Goal: Feedback & Contribution: Leave review/rating

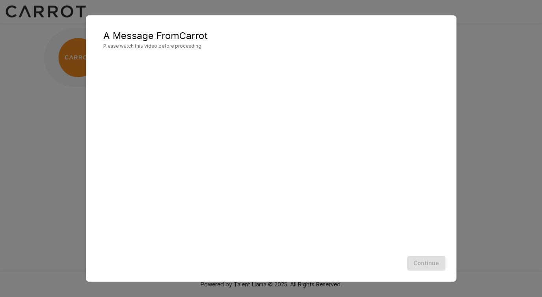
scroll to position [0, 0]
click at [524, 29] on div "A Message From Carrot Please watch this video before proceeding Continue" at bounding box center [271, 148] width 542 height 297
click at [433, 266] on button "Continue" at bounding box center [426, 263] width 38 height 15
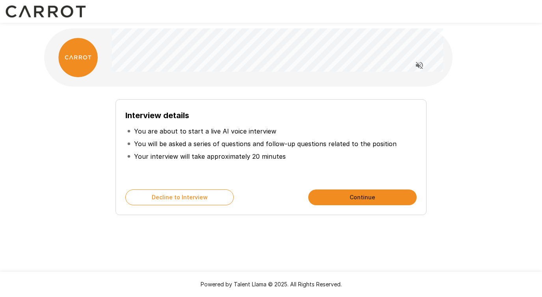
click at [340, 199] on button "Continue" at bounding box center [362, 198] width 108 height 16
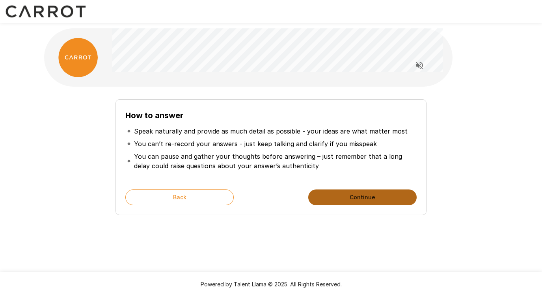
click at [340, 199] on button "Continue" at bounding box center [362, 198] width 108 height 16
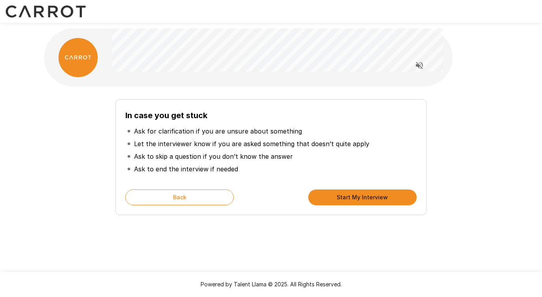
click at [340, 199] on button "Start My Interview" at bounding box center [362, 198] width 108 height 16
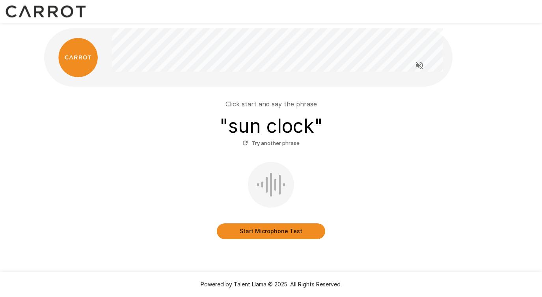
click at [255, 227] on button "Start Microphone Test" at bounding box center [271, 231] width 108 height 16
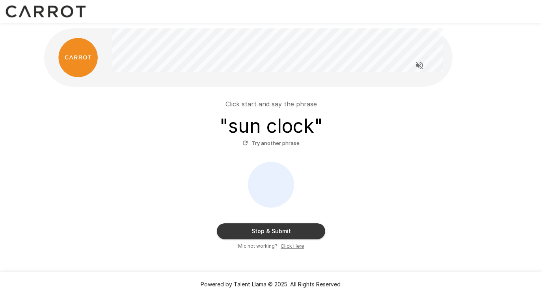
click at [241, 225] on button "Stop & Submit" at bounding box center [271, 231] width 108 height 16
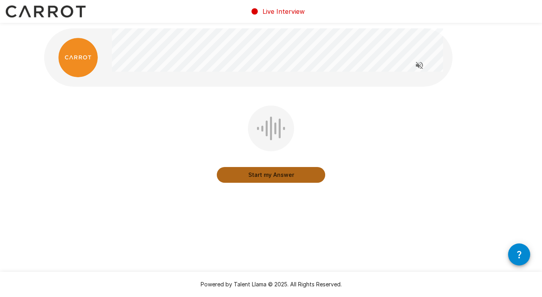
click at [245, 179] on button "Start my Answer" at bounding box center [271, 175] width 108 height 16
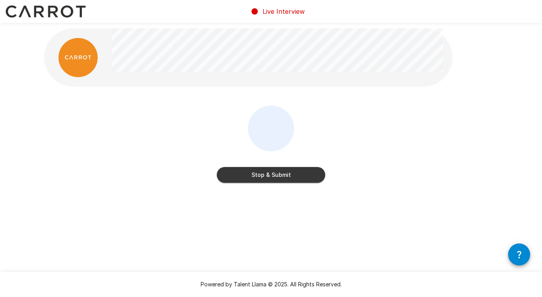
click at [253, 176] on button "Stop & Submit" at bounding box center [271, 175] width 108 height 16
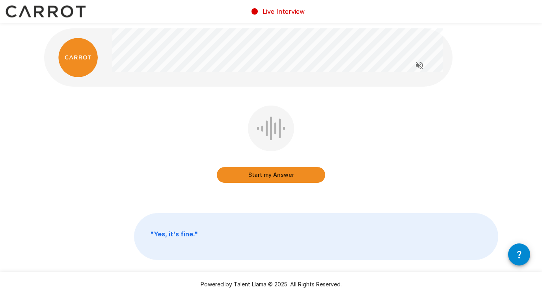
click at [420, 64] on icon "Read questions aloud" at bounding box center [418, 65] width 9 height 9
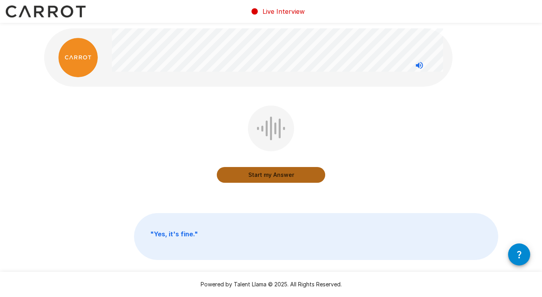
click at [249, 177] on button "Start my Answer" at bounding box center [271, 175] width 108 height 16
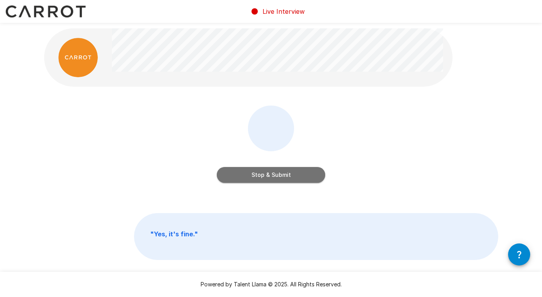
click at [249, 177] on button "Stop & Submit" at bounding box center [271, 175] width 108 height 16
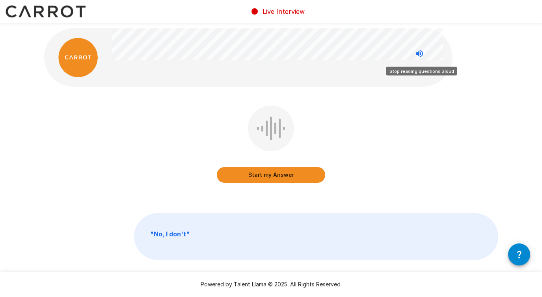
click at [420, 53] on icon "Stop reading questions aloud" at bounding box center [418, 53] width 9 height 9
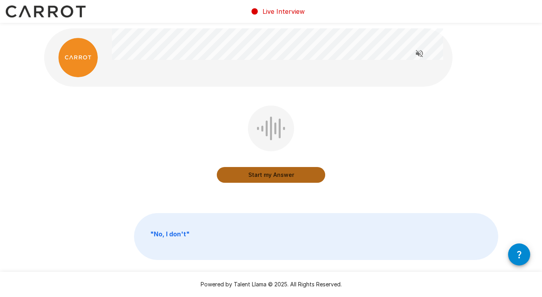
click at [258, 176] on button "Start my Answer" at bounding box center [271, 175] width 108 height 16
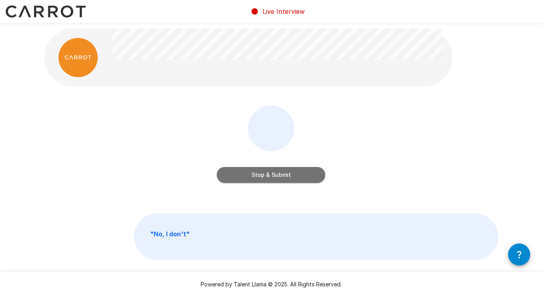
click at [258, 176] on button "Stop & Submit" at bounding box center [271, 175] width 108 height 16
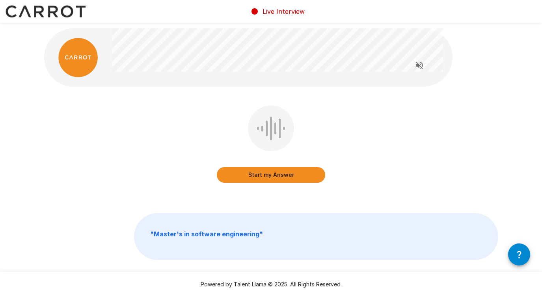
click at [254, 174] on button "Start my Answer" at bounding box center [271, 175] width 108 height 16
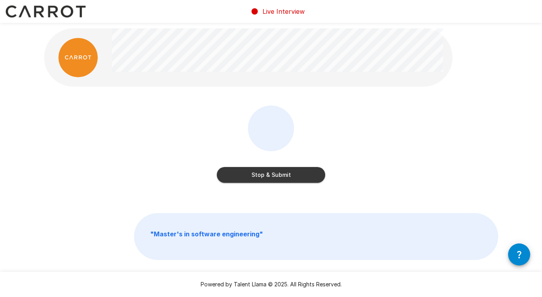
click at [254, 174] on button "Stop & Submit" at bounding box center [271, 175] width 108 height 16
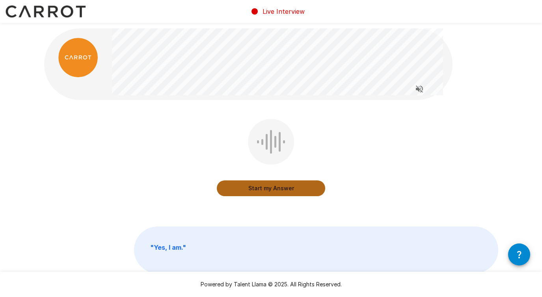
click at [247, 187] on button "Start my Answer" at bounding box center [271, 188] width 108 height 16
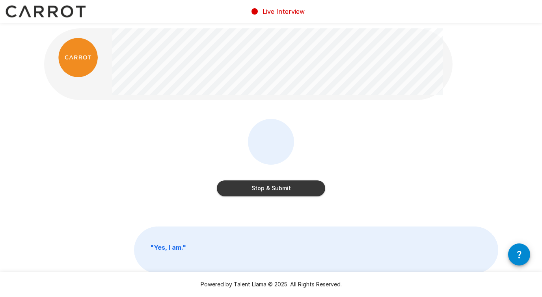
click at [235, 189] on button "Stop & Submit" at bounding box center [271, 188] width 108 height 16
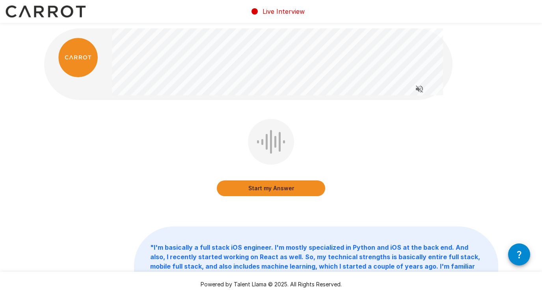
click at [297, 190] on button "Start my Answer" at bounding box center [271, 188] width 108 height 16
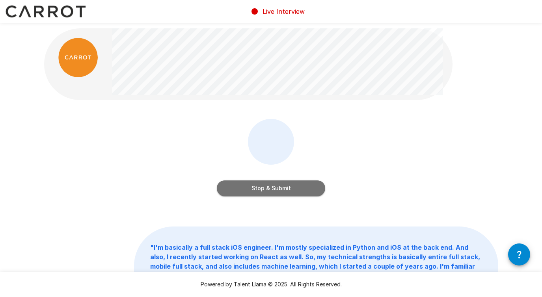
click at [296, 193] on button "Stop & Submit" at bounding box center [271, 188] width 108 height 16
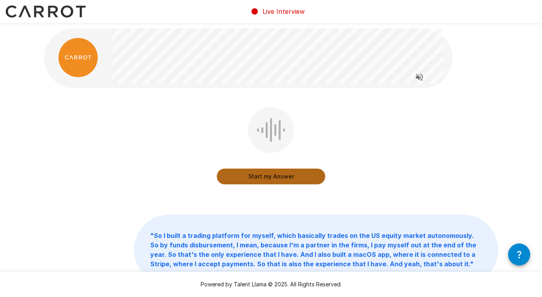
click at [294, 179] on button "Start my Answer" at bounding box center [271, 177] width 108 height 16
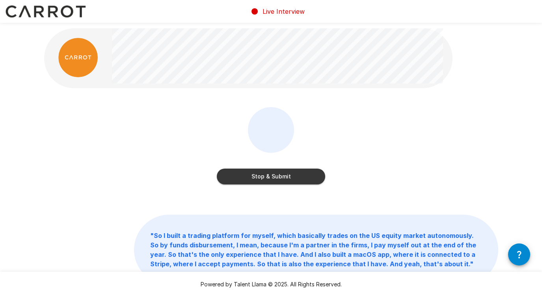
click at [301, 178] on button "Stop & Submit" at bounding box center [271, 177] width 108 height 16
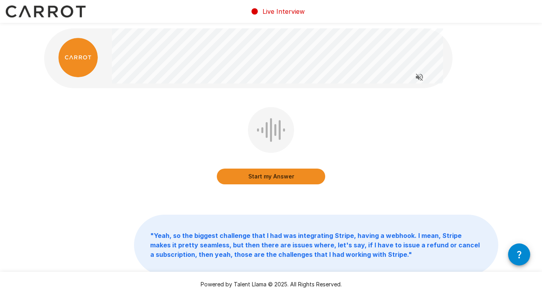
click at [297, 178] on button "Start my Answer" at bounding box center [271, 177] width 108 height 16
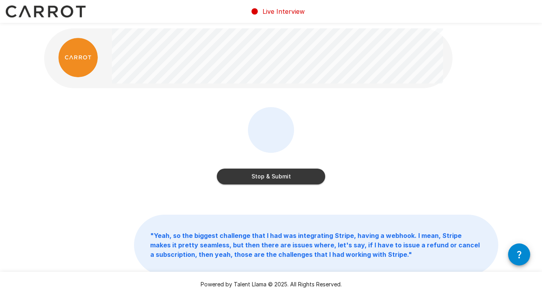
click at [291, 177] on button "Stop & Submit" at bounding box center [271, 177] width 108 height 16
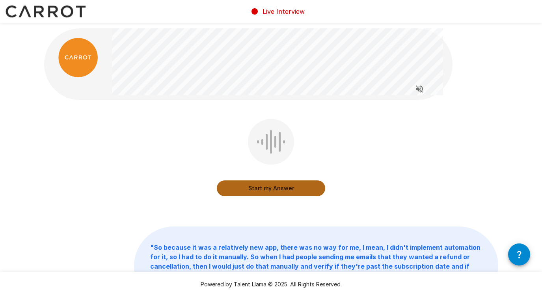
click at [278, 187] on button "Start my Answer" at bounding box center [271, 188] width 108 height 16
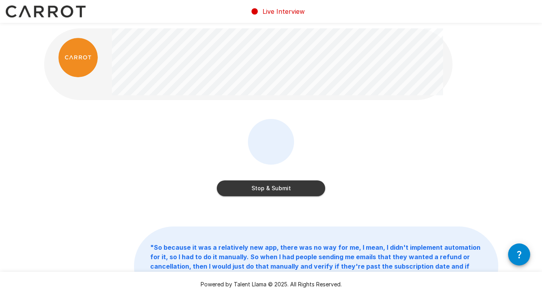
click at [302, 191] on button "Stop & Submit" at bounding box center [271, 188] width 108 height 16
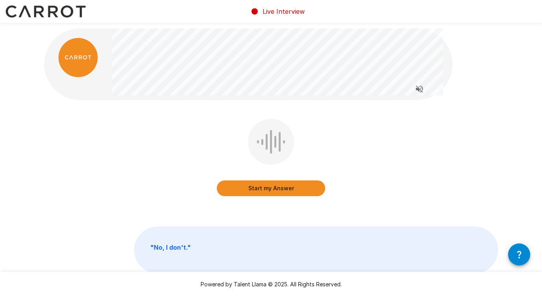
click at [256, 193] on button "Start my Answer" at bounding box center [271, 188] width 108 height 16
click at [0, 0] on div at bounding box center [0, 0] width 0 height 0
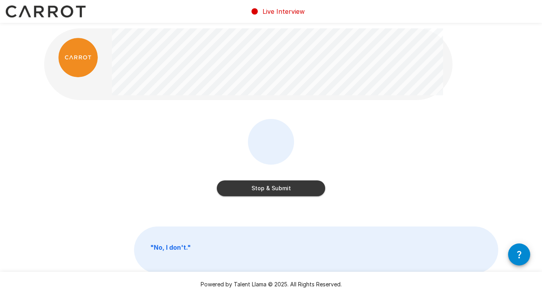
click at [236, 190] on button "Stop & Submit" at bounding box center [271, 188] width 108 height 16
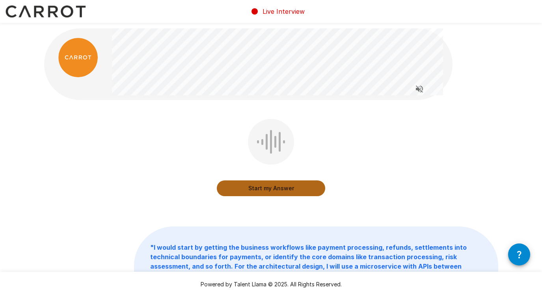
click at [239, 186] on button "Start my Answer" at bounding box center [271, 188] width 108 height 16
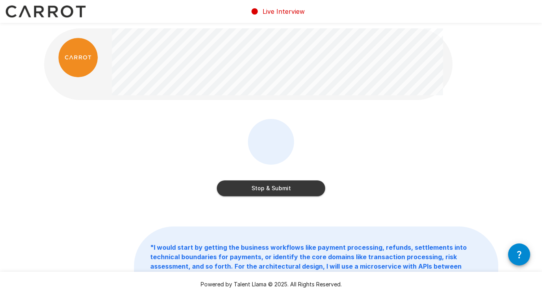
click at [258, 190] on button "Stop & Submit" at bounding box center [271, 188] width 108 height 16
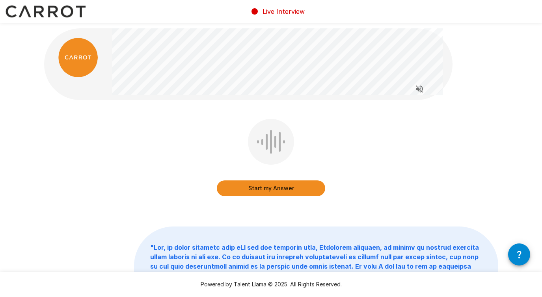
click at [255, 187] on button "Start my Answer" at bounding box center [271, 188] width 108 height 16
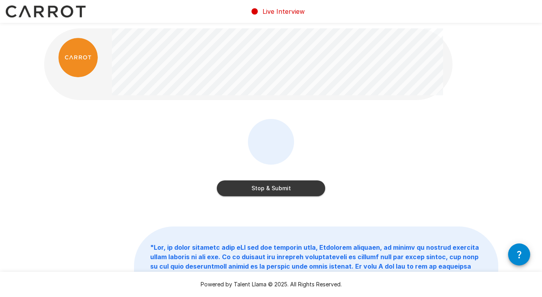
click at [287, 182] on button "Stop & Submit" at bounding box center [271, 188] width 108 height 16
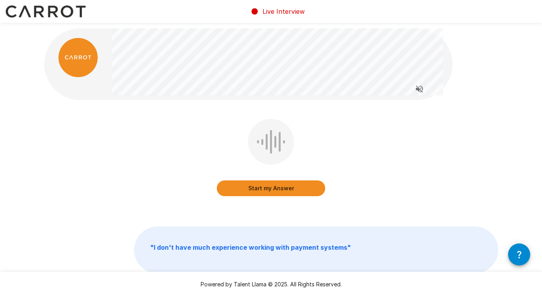
click at [272, 186] on button "Start my Answer" at bounding box center [271, 188] width 108 height 16
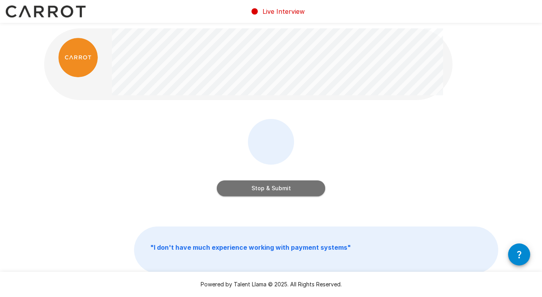
click at [292, 192] on button "Stop & Submit" at bounding box center [271, 188] width 108 height 16
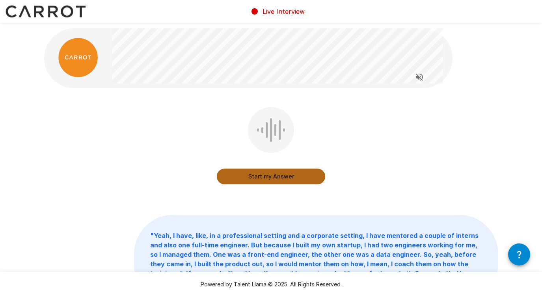
click at [242, 177] on button "Start my Answer" at bounding box center [271, 177] width 108 height 16
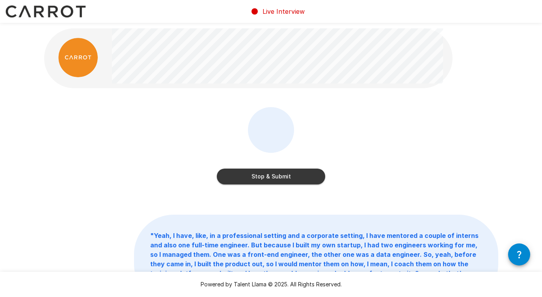
click at [285, 181] on button "Stop & Submit" at bounding box center [271, 177] width 108 height 16
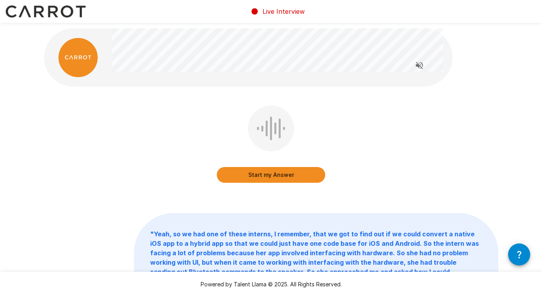
click at [254, 179] on button "Start my Answer" at bounding box center [271, 175] width 108 height 16
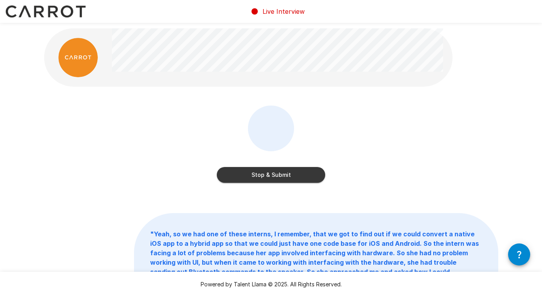
click at [281, 176] on button "Stop & Submit" at bounding box center [271, 175] width 108 height 16
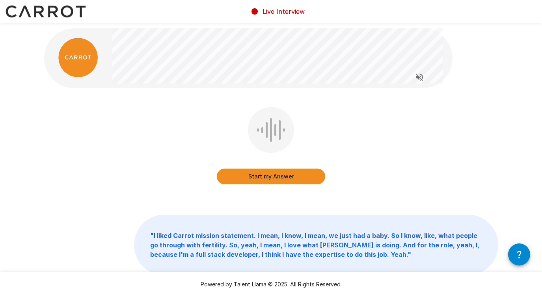
click at [268, 177] on button "Start my Answer" at bounding box center [271, 177] width 108 height 16
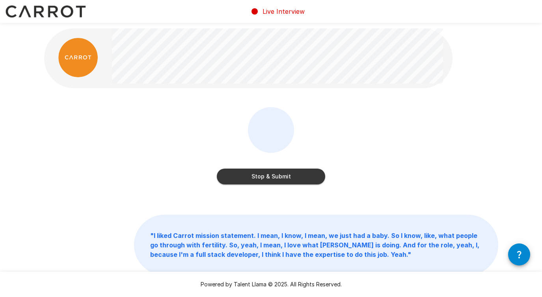
click at [268, 177] on button "Stop & Submit" at bounding box center [271, 177] width 108 height 16
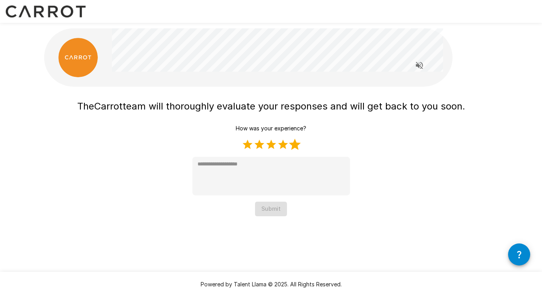
click at [297, 143] on label "5 Stars" at bounding box center [295, 145] width 12 height 12
type textarea "*"
click at [268, 209] on button "Submit" at bounding box center [271, 209] width 32 height 15
